Goal: Task Accomplishment & Management: Complete application form

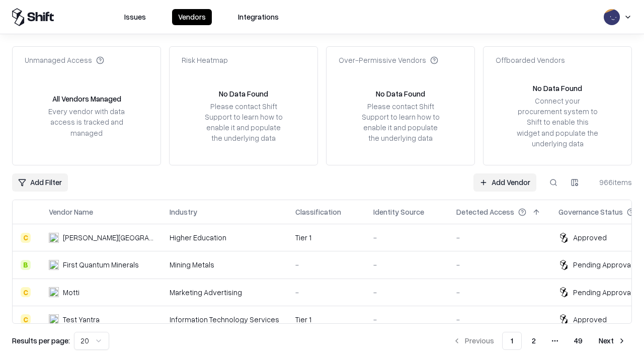
click at [505, 182] on link "Add Vendor" at bounding box center [504, 183] width 63 height 18
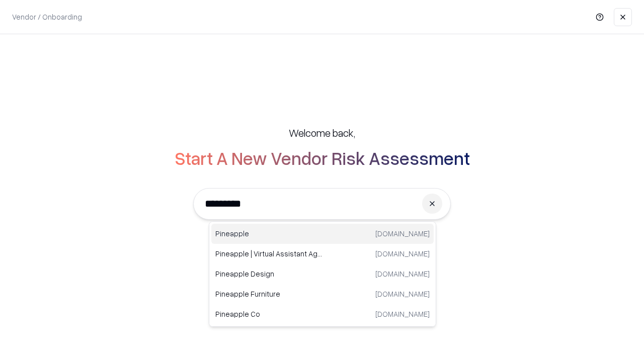
click at [322, 234] on div "Pineapple [DOMAIN_NAME]" at bounding box center [322, 234] width 222 height 20
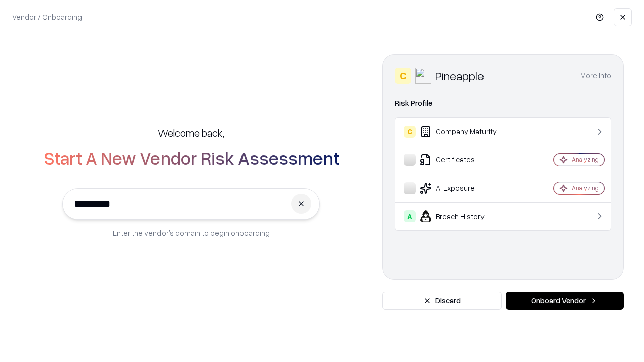
type input "*********"
click at [564, 301] on button "Onboard Vendor" at bounding box center [565, 301] width 118 height 18
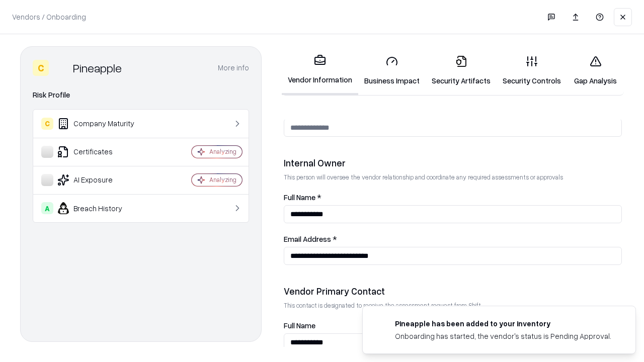
scroll to position [521, 0]
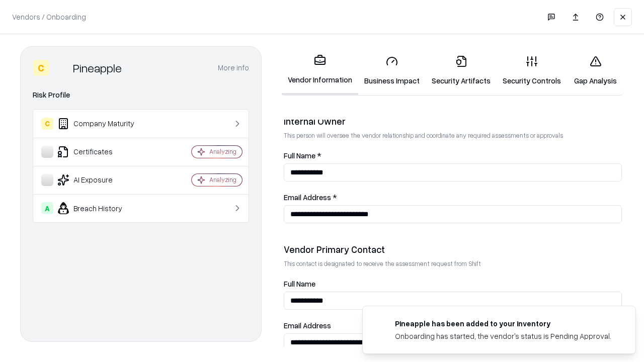
click at [461, 70] on link "Security Artifacts" at bounding box center [461, 70] width 71 height 47
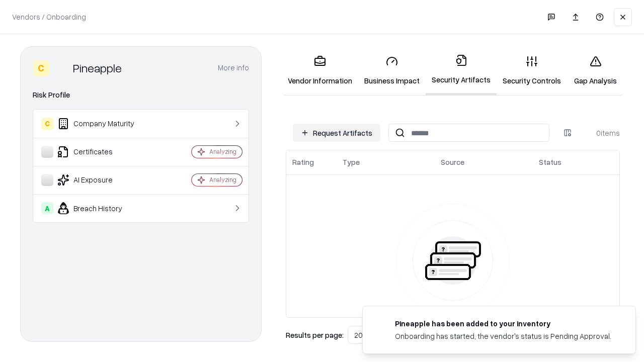
click at [337, 133] on button "Request Artifacts" at bounding box center [337, 133] width 88 height 18
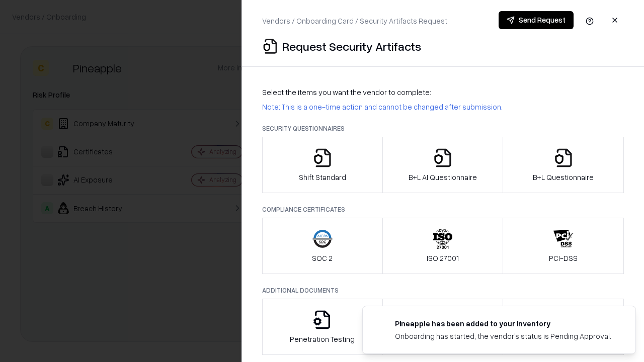
click at [563, 165] on icon "button" at bounding box center [563, 158] width 20 height 20
click at [442, 165] on icon "button" at bounding box center [443, 158] width 20 height 20
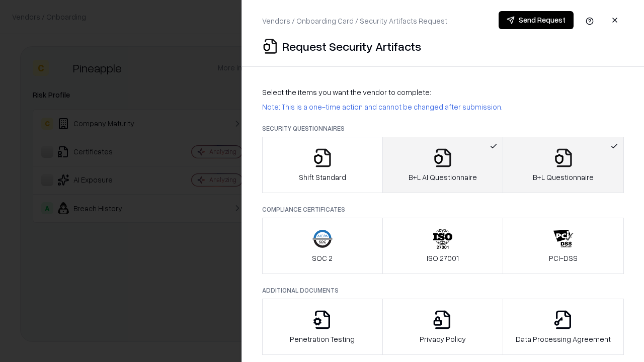
click at [536, 20] on button "Send Request" at bounding box center [536, 20] width 75 height 18
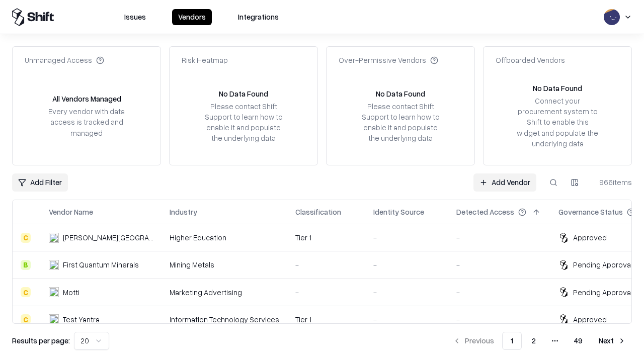
click at [553, 182] on button at bounding box center [553, 183] width 18 height 18
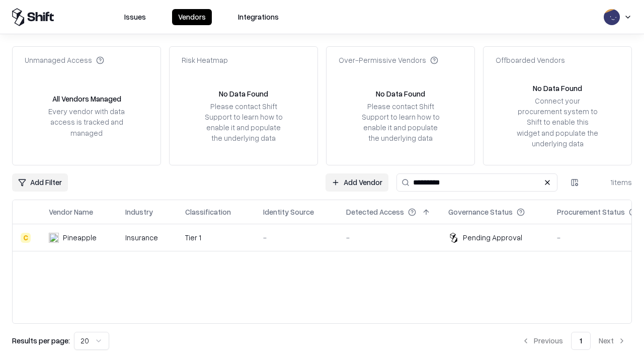
type input "*********"
click at [328, 237] on div "-" at bounding box center [296, 237] width 67 height 11
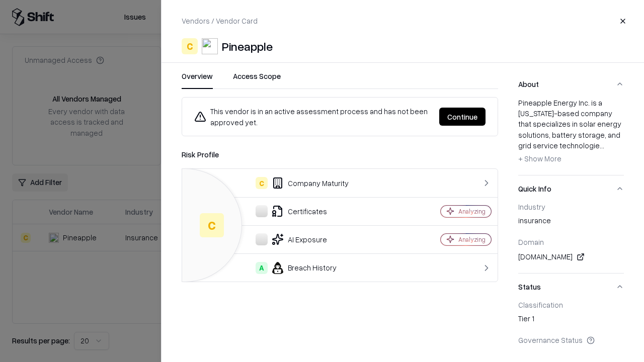
click at [462, 117] on button "Continue" at bounding box center [462, 117] width 46 height 18
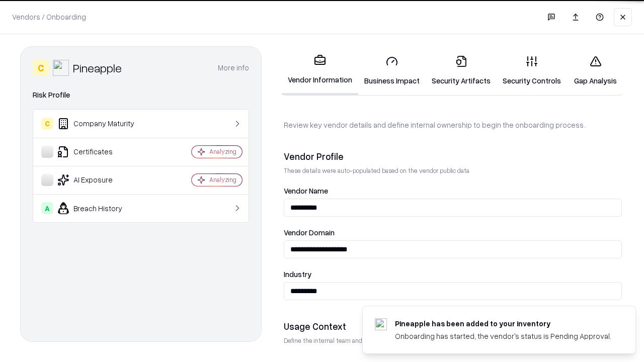
click at [461, 70] on link "Security Artifacts" at bounding box center [461, 70] width 71 height 47
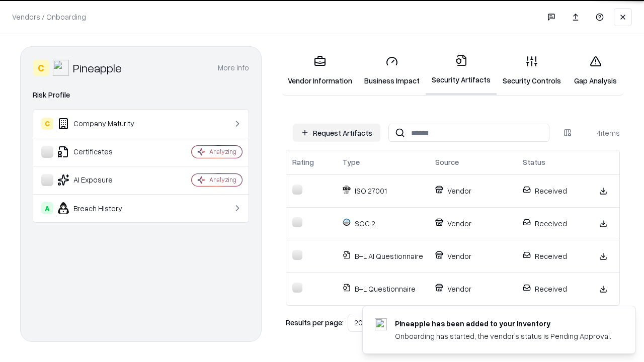
click at [595, 70] on link "Gap Analysis" at bounding box center [595, 70] width 57 height 47
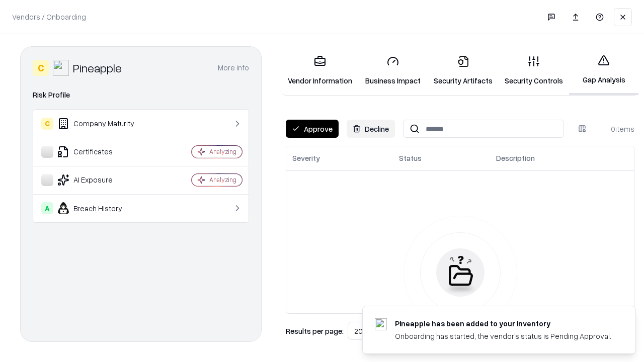
click at [312, 129] on button "Approve" at bounding box center [312, 129] width 53 height 18
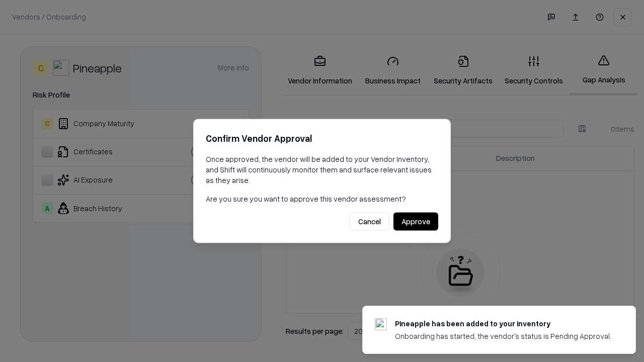
click at [416, 221] on button "Approve" at bounding box center [415, 222] width 45 height 18
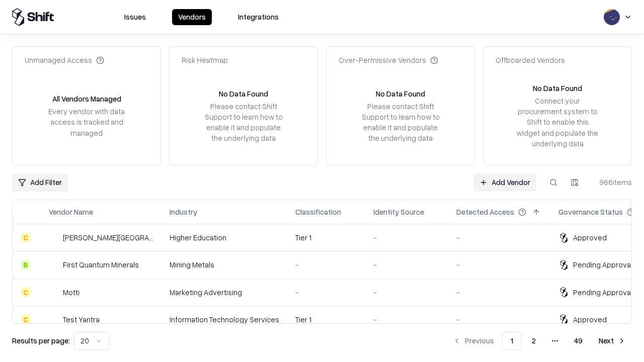
type input "*********"
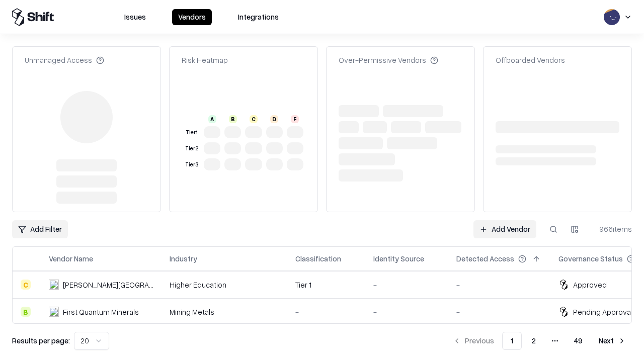
click at [505, 220] on link "Add Vendor" at bounding box center [504, 229] width 63 height 18
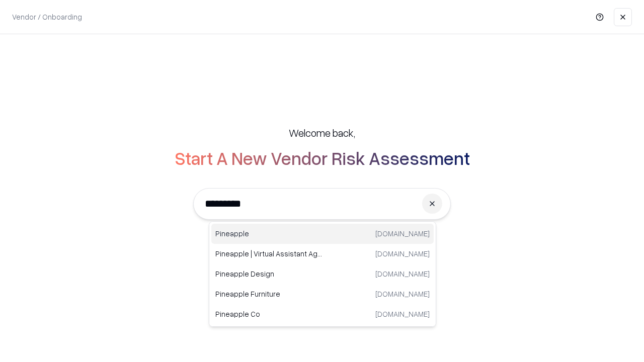
click at [322, 234] on div "Pineapple [DOMAIN_NAME]" at bounding box center [322, 234] width 222 height 20
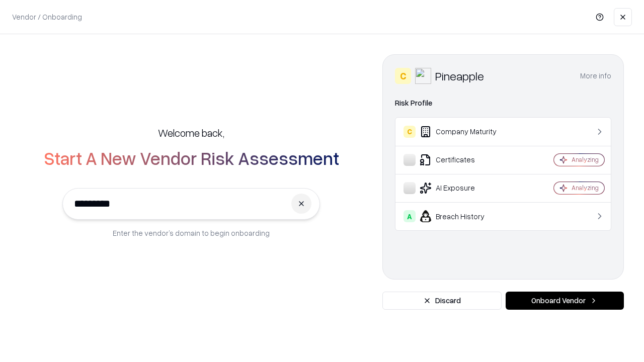
type input "*********"
click at [564, 301] on button "Onboard Vendor" at bounding box center [565, 301] width 118 height 18
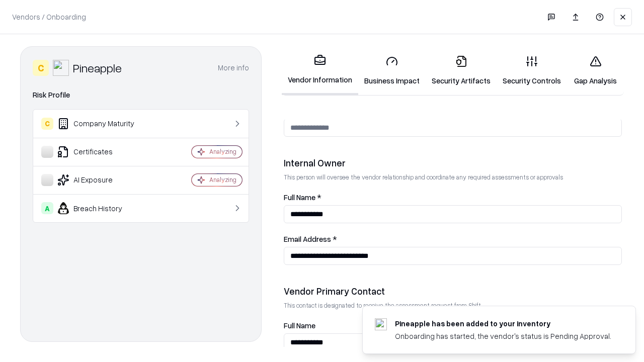
scroll to position [521, 0]
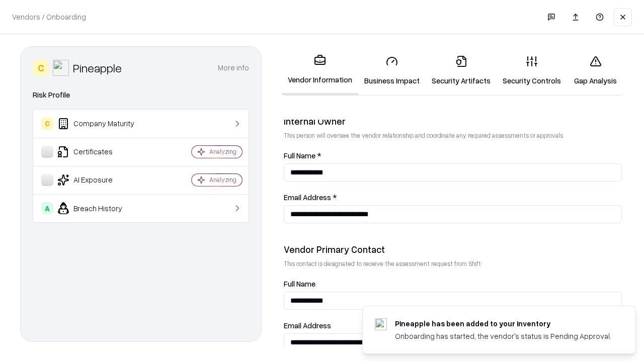
click at [595, 70] on link "Gap Analysis" at bounding box center [595, 70] width 57 height 47
